Goal: Find specific page/section: Find specific page/section

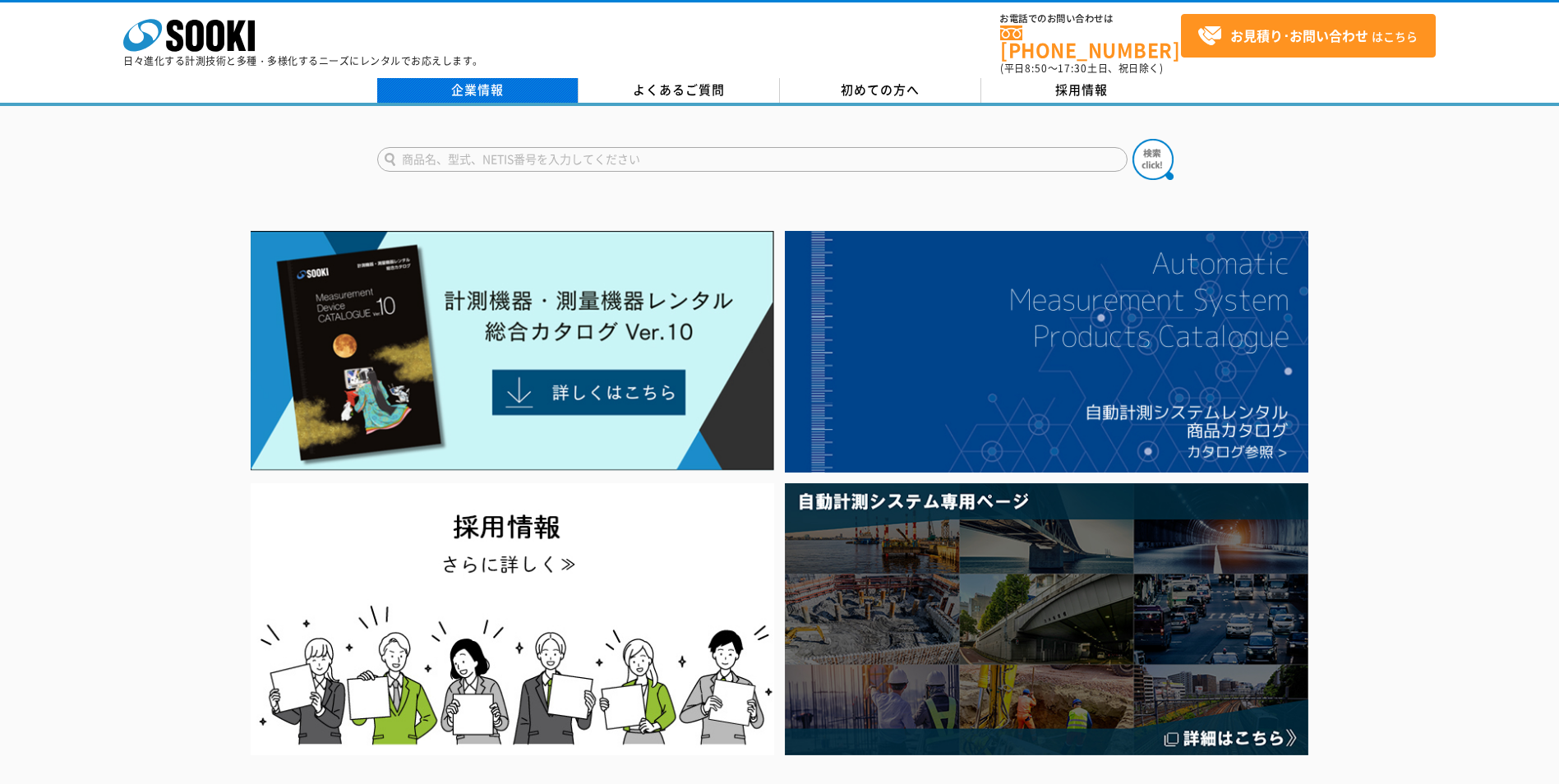
click at [472, 81] on link "企業情報" at bounding box center [478, 90] width 201 height 25
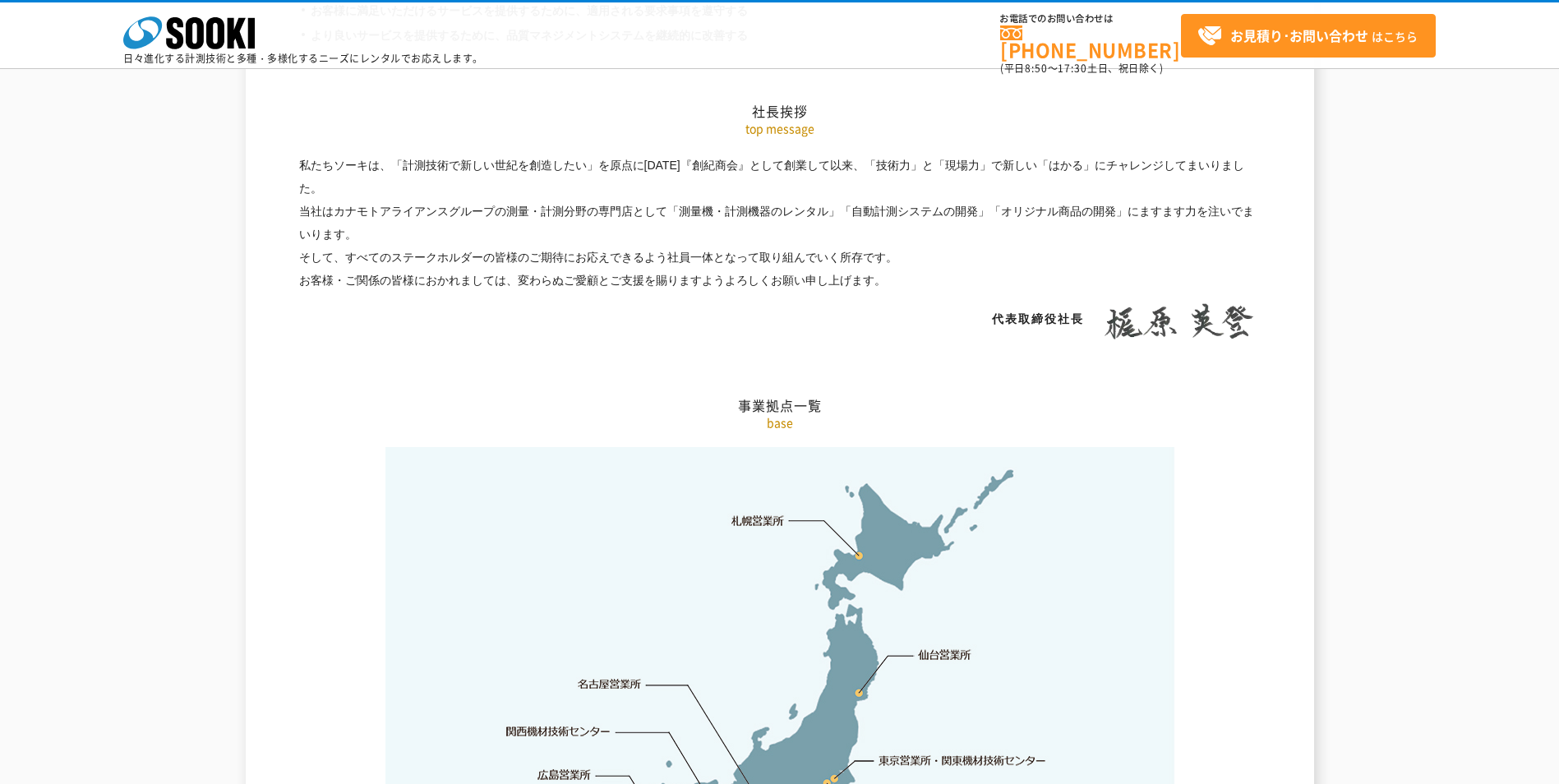
scroll to position [3204, 0]
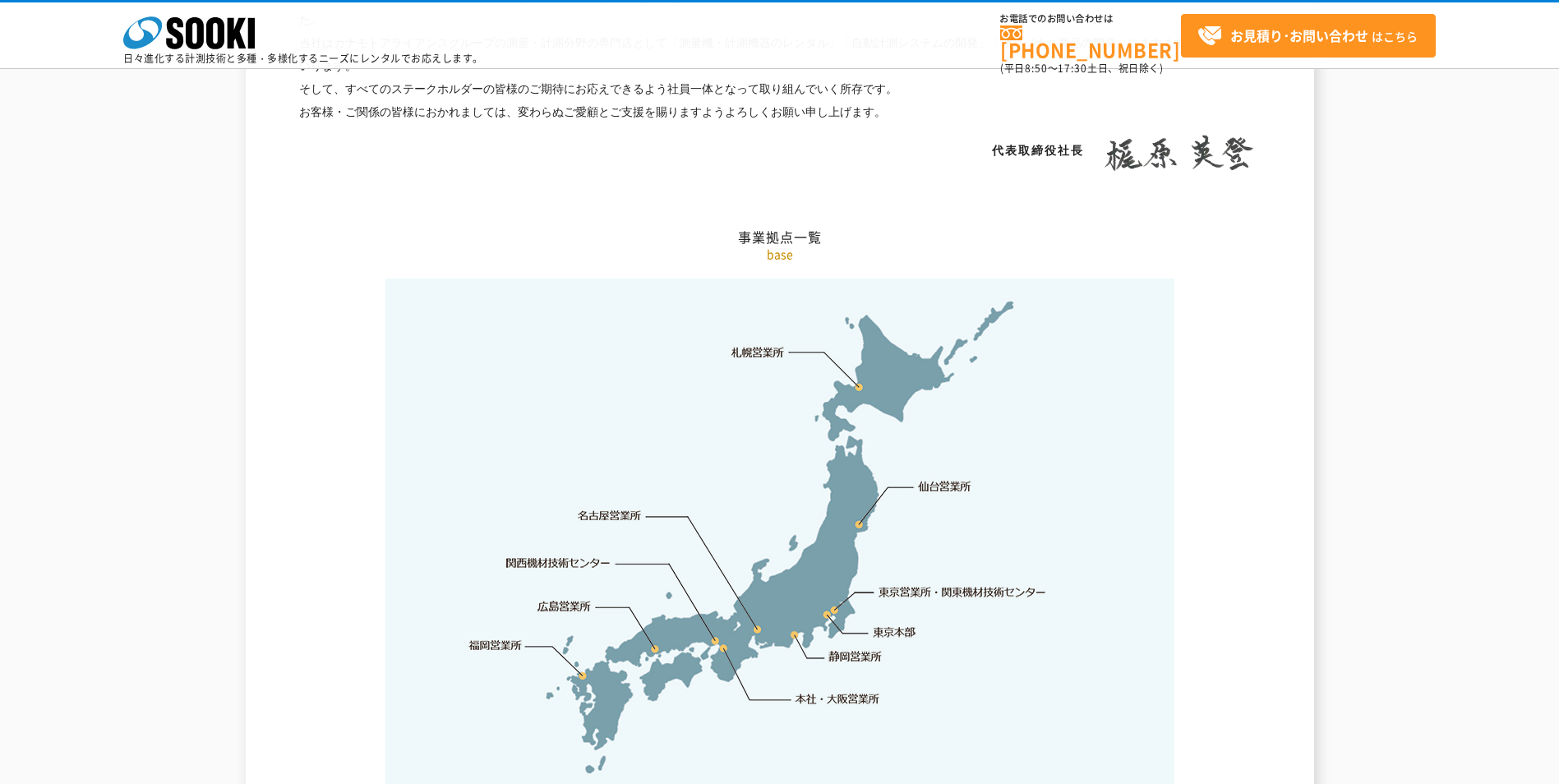
click at [950, 583] on link "東京営業所・関東機材技術センター" at bounding box center [963, 591] width 169 height 17
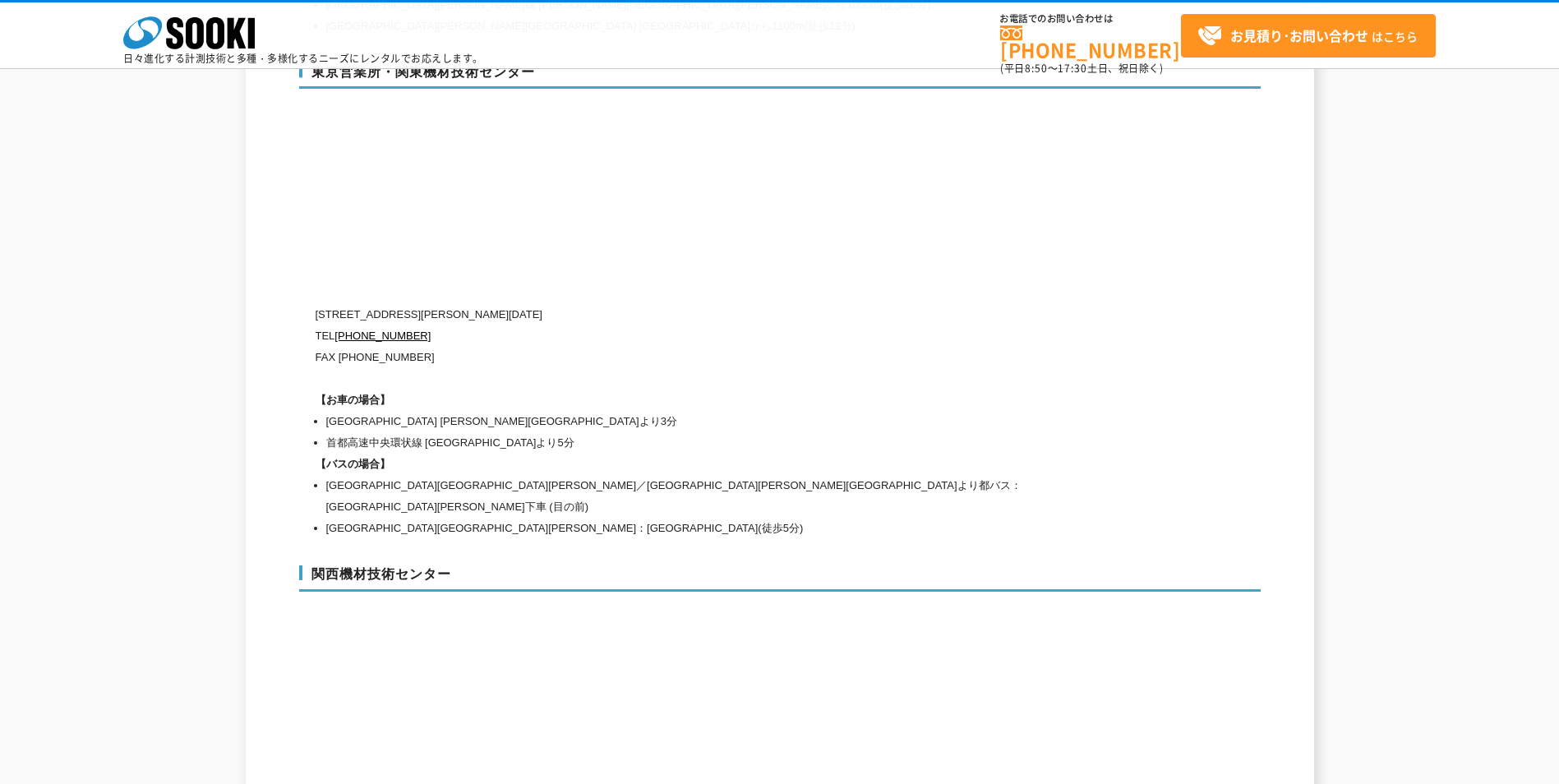
scroll to position [6777, 0]
